Goal: Connect with others: Connect with others

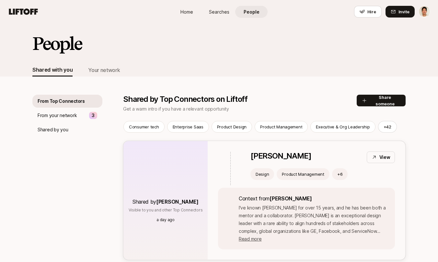
scroll to position [74, 0]
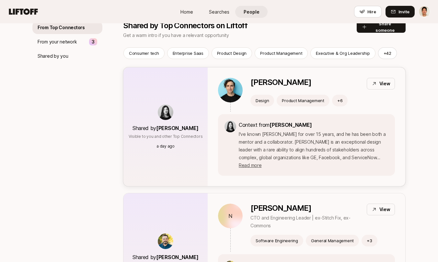
click at [309, 84] on div "Chris Baum View" at bounding box center [322, 84] width 144 height 12
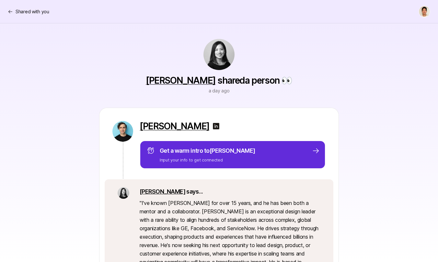
click at [185, 80] on link "Stacy La" at bounding box center [181, 80] width 70 height 11
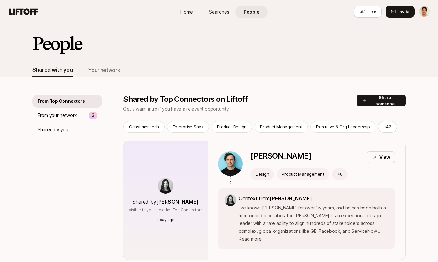
scroll to position [74, 0]
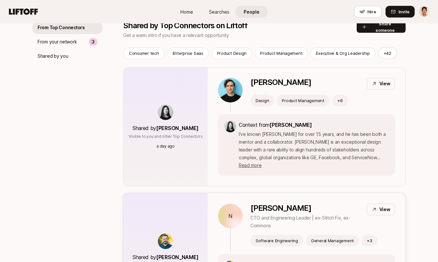
click at [304, 203] on p "Nick Reavill" at bounding box center [305, 207] width 111 height 9
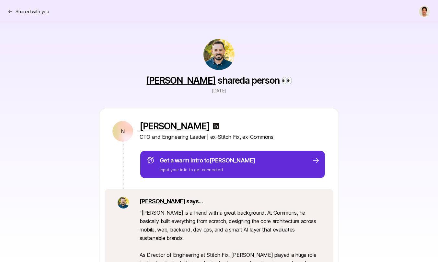
click at [181, 75] on link "Chris Mueller" at bounding box center [181, 80] width 70 height 11
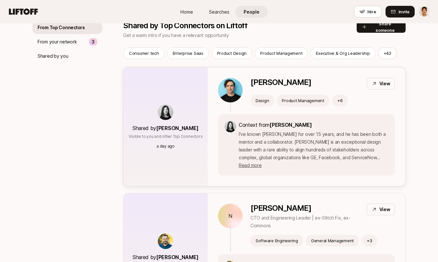
click at [168, 110] on img at bounding box center [166, 112] width 16 height 16
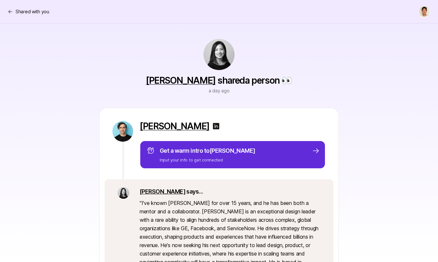
click at [181, 81] on link "Stacy La" at bounding box center [181, 80] width 70 height 11
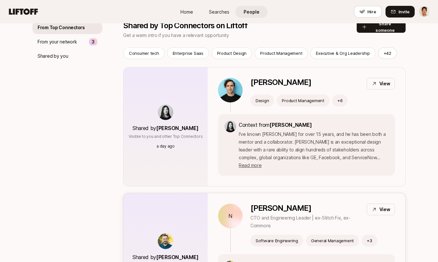
click at [254, 203] on p "[PERSON_NAME]" at bounding box center [305, 207] width 111 height 9
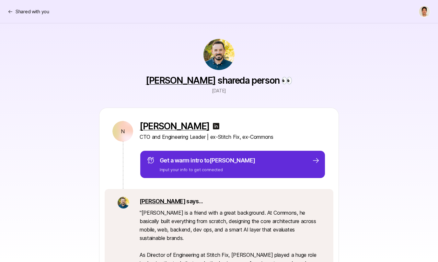
click at [191, 82] on link "[PERSON_NAME]" at bounding box center [181, 80] width 70 height 11
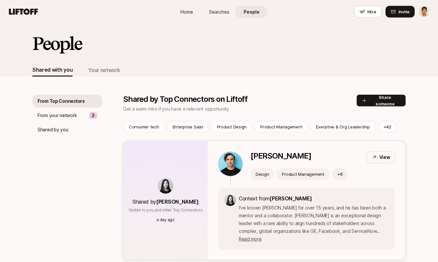
click at [198, 168] on div "Shared by Stacy La Visible to you and other Top Connectors a day ago" at bounding box center [165, 200] width 84 height 119
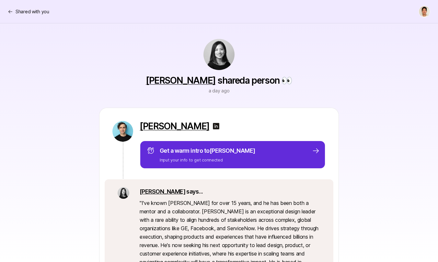
click at [182, 87] on div "Stacy La shared a person 👀 a day ago" at bounding box center [219, 84] width 146 height 19
click at [174, 79] on link "[PERSON_NAME]" at bounding box center [181, 80] width 70 height 11
click at [182, 81] on link "Stacy La" at bounding box center [181, 80] width 70 height 11
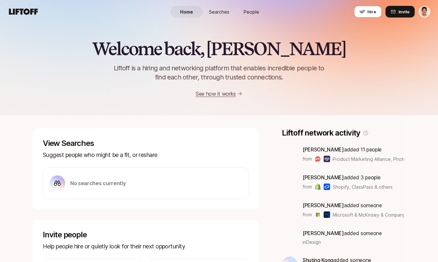
click at [254, 12] on span "People" at bounding box center [252, 11] width 16 height 7
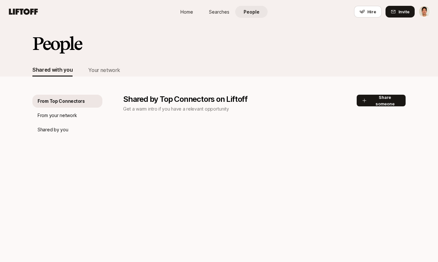
click at [250, 12] on span "People" at bounding box center [252, 11] width 16 height 7
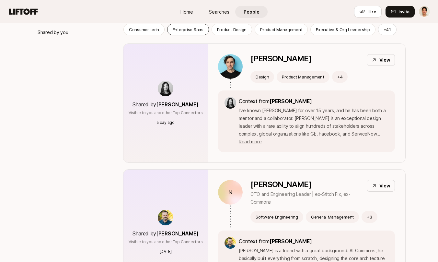
scroll to position [121, 0]
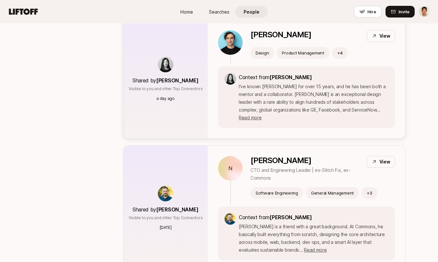
click at [214, 106] on div "Chris Baum View Design Product Management + 4 Context from Stacy La I've known …" at bounding box center [307, 79] width 198 height 119
click at [212, 155] on div "N Nick Reavill CTO and Engineering Leader | ex-Stitch Fix, ex-Commons View Soft…" at bounding box center [307, 207] width 198 height 125
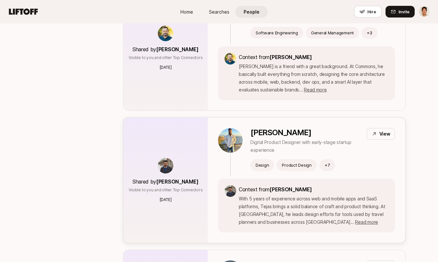
click at [212, 133] on div "Tejas Athare Digital Product Designer with early-stage startup experience View …" at bounding box center [307, 180] width 198 height 125
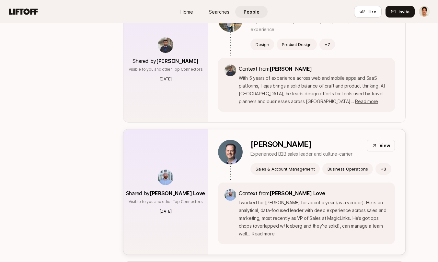
click at [216, 153] on div "Jeff Thompson Experienced B2B sales leader and culture-carrier View Sales & Acc…" at bounding box center [307, 191] width 198 height 125
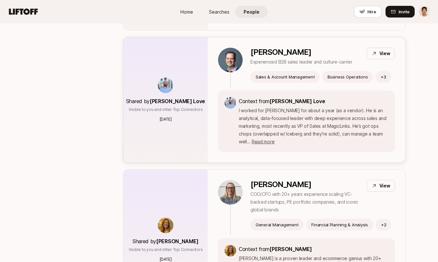
scroll to position [548, 0]
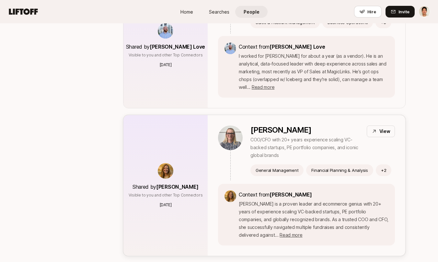
click at [214, 132] on div "Heidi Robinson COO/CFO with 20+ years experience scaling VC-backed startups, PE…" at bounding box center [307, 185] width 198 height 141
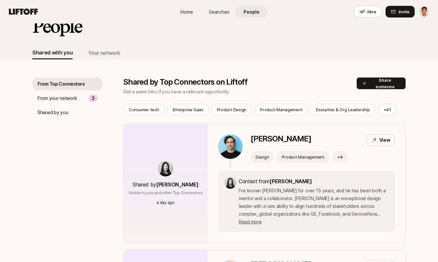
scroll to position [0, 0]
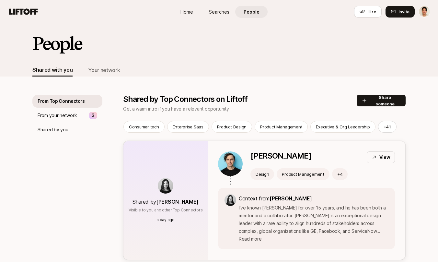
click at [274, 162] on div "[PERSON_NAME]" at bounding box center [280, 157] width 61 height 12
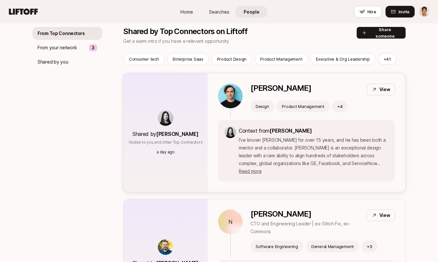
scroll to position [125, 0]
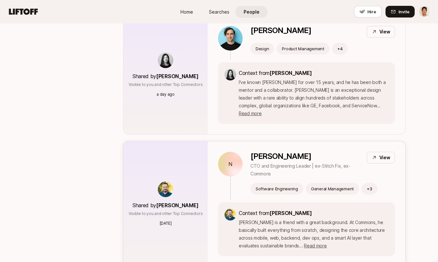
click at [293, 152] on p "[PERSON_NAME]" at bounding box center [305, 156] width 111 height 9
click at [249, 37] on div "Chris Baum View Design Product Management + 4" at bounding box center [306, 44] width 177 height 36
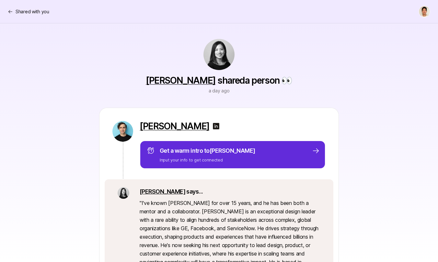
click at [181, 78] on link "[PERSON_NAME]" at bounding box center [181, 80] width 70 height 11
click at [160, 126] on p "[PERSON_NAME]" at bounding box center [175, 126] width 70 height 10
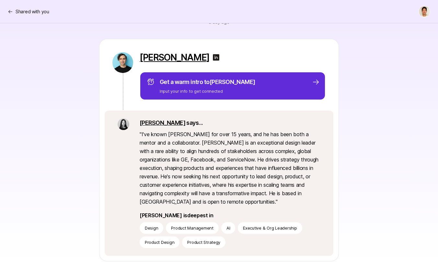
scroll to position [87, 0]
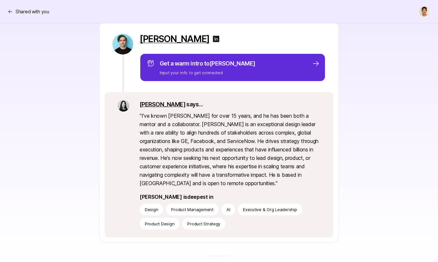
click at [147, 104] on link "[PERSON_NAME]" at bounding box center [163, 104] width 46 height 7
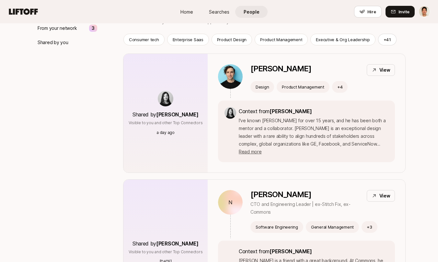
scroll to position [125, 0]
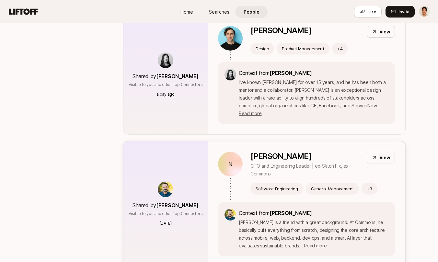
click at [208, 145] on div "N Nick Reavill CTO and Engineering Leader | ex-Stitch Fix, ex-Commons View Soft…" at bounding box center [307, 203] width 198 height 125
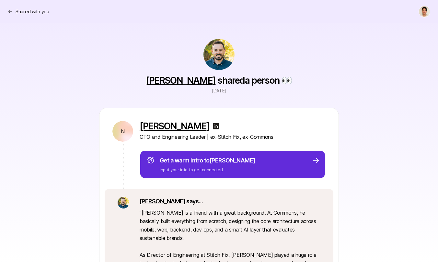
click at [154, 126] on p "[PERSON_NAME]" at bounding box center [175, 126] width 70 height 10
click at [146, 200] on link "[PERSON_NAME]" at bounding box center [163, 201] width 46 height 7
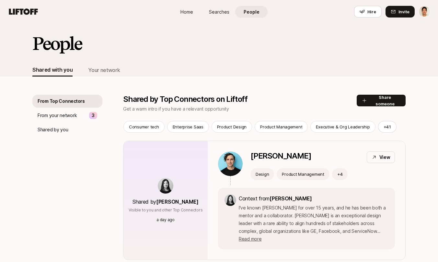
scroll to position [125, 0]
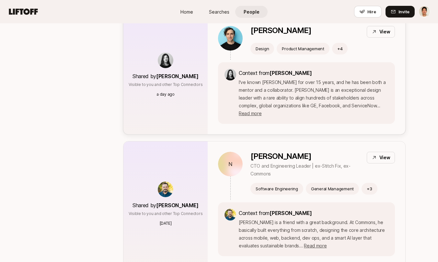
click at [207, 59] on div "Shared by Stacy La Visible to you and other Top Connectors a day ago" at bounding box center [165, 75] width 84 height 119
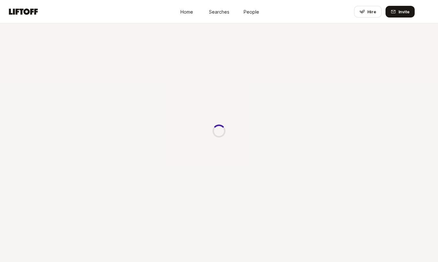
click at [232, 54] on div at bounding box center [219, 131] width 438 height 262
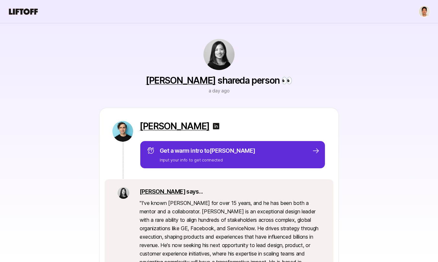
click at [181, 81] on link "Stacy La" at bounding box center [181, 80] width 70 height 11
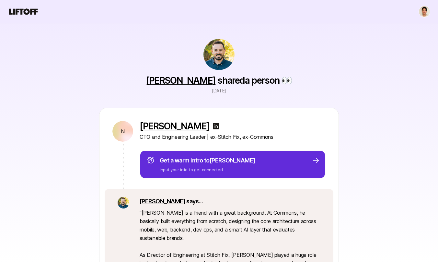
click at [175, 79] on link "Chris Mueller" at bounding box center [181, 80] width 70 height 11
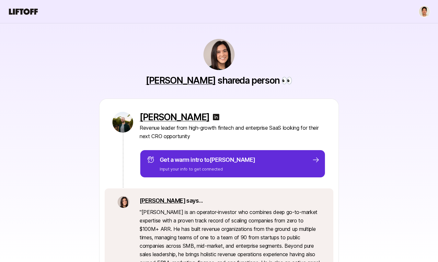
click at [179, 82] on link "[PERSON_NAME]" at bounding box center [181, 80] width 70 height 11
click at [167, 116] on p "Basile Senesi" at bounding box center [175, 117] width 70 height 10
click at [155, 201] on link "Eleanor" at bounding box center [163, 200] width 46 height 7
click at [191, 81] on link "[PERSON_NAME]" at bounding box center [181, 80] width 70 height 11
click at [212, 117] on img at bounding box center [216, 117] width 8 height 8
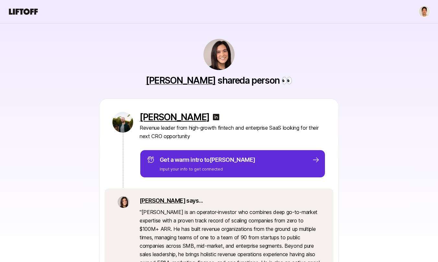
click at [177, 118] on p "Basile Senesi" at bounding box center [175, 117] width 70 height 10
click at [163, 201] on p "Eleanor says..." at bounding box center [230, 200] width 181 height 9
click at [150, 199] on link "Eleanor" at bounding box center [163, 200] width 46 height 7
click at [160, 79] on link "[PERSON_NAME]" at bounding box center [181, 80] width 70 height 11
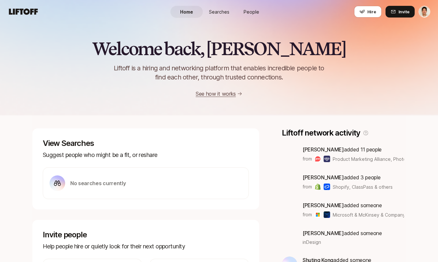
click at [256, 11] on span "People" at bounding box center [252, 11] width 16 height 7
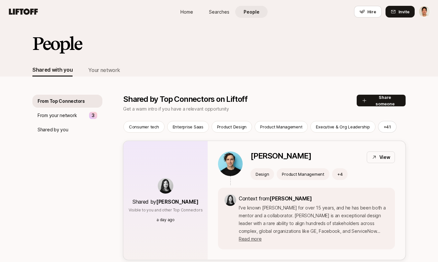
click at [251, 151] on p "[PERSON_NAME]" at bounding box center [280, 155] width 61 height 9
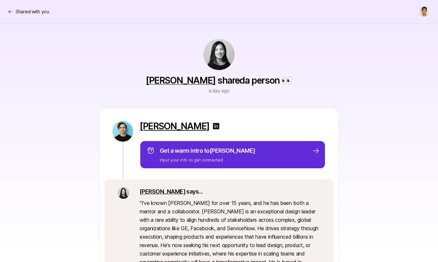
click at [174, 124] on p "[PERSON_NAME]" at bounding box center [175, 126] width 70 height 10
click at [185, 81] on link "[PERSON_NAME]" at bounding box center [181, 80] width 70 height 11
